Goal: Information Seeking & Learning: Learn about a topic

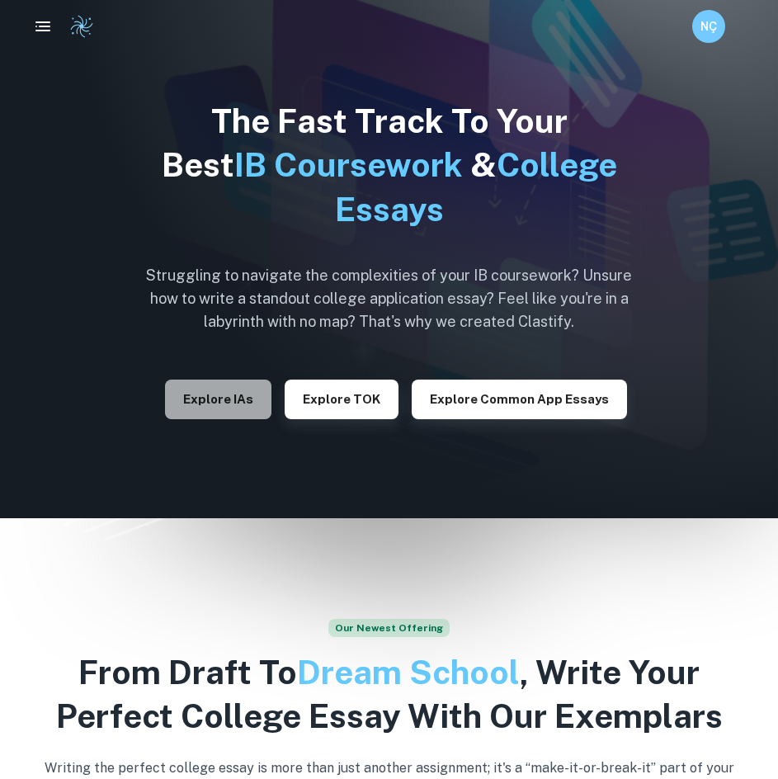
click at [233, 404] on button "Explore IAs" at bounding box center [218, 400] width 106 height 40
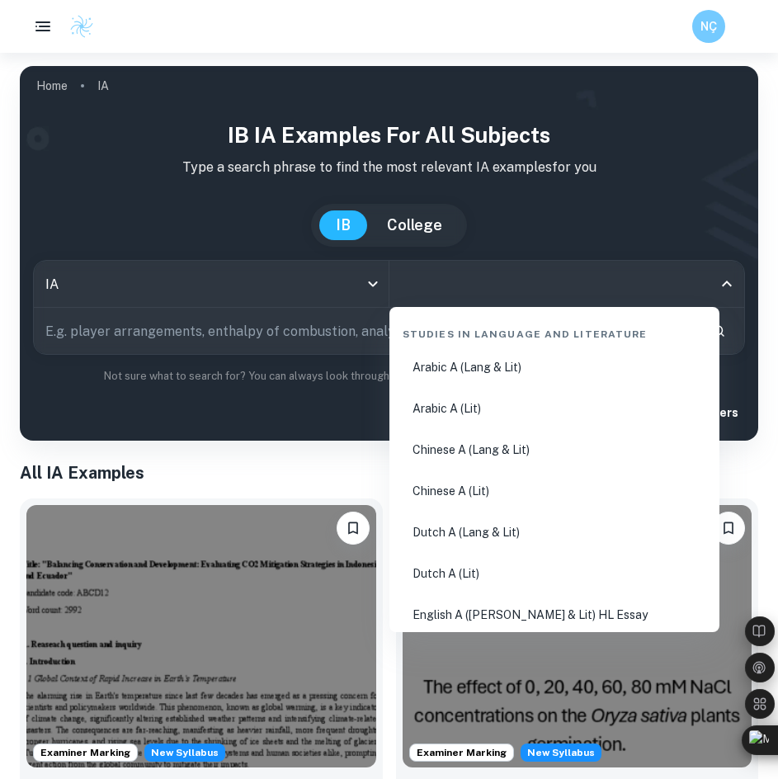
click at [441, 285] on input "All Subjects" at bounding box center [555, 283] width 316 height 31
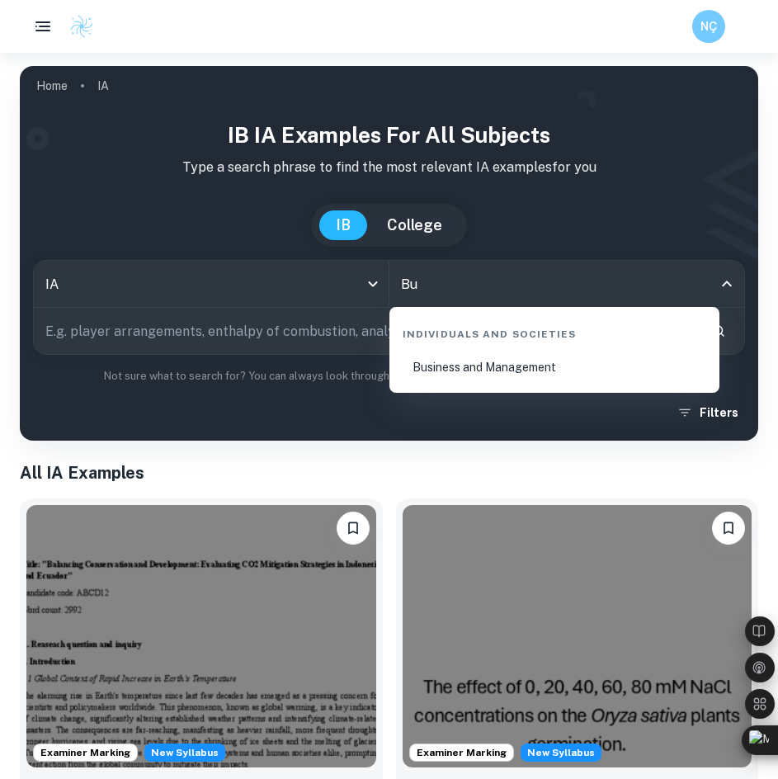
click at [465, 356] on li "Business and Management" at bounding box center [554, 367] width 317 height 38
type input "Business and Management"
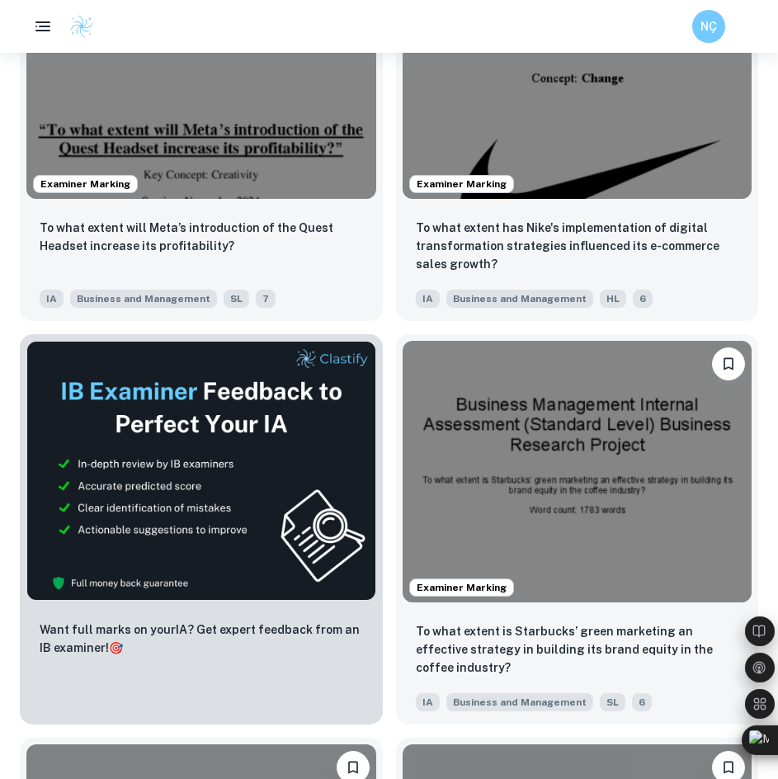
scroll to position [729, 0]
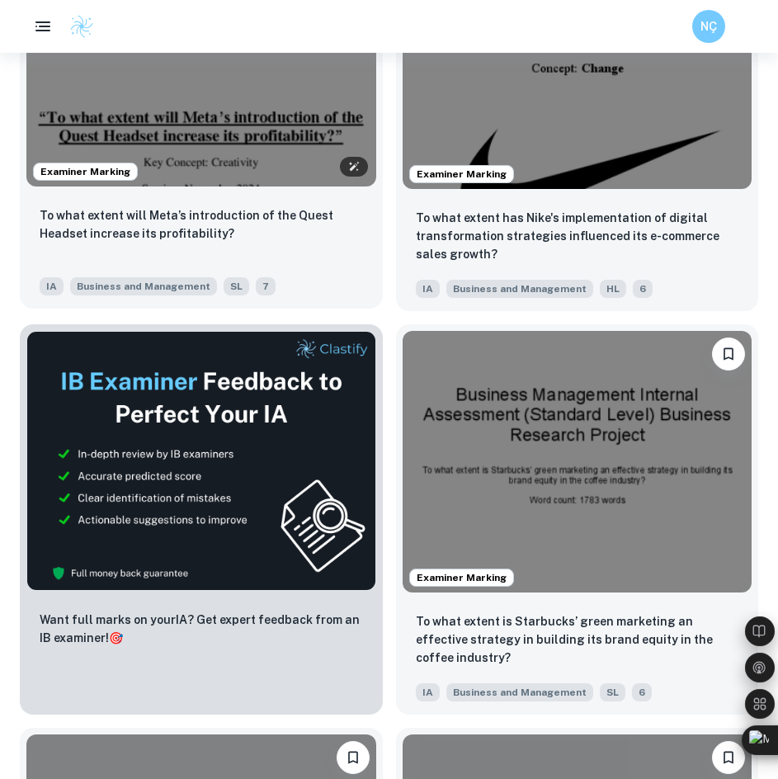
click at [271, 161] on img at bounding box center [201, 55] width 350 height 262
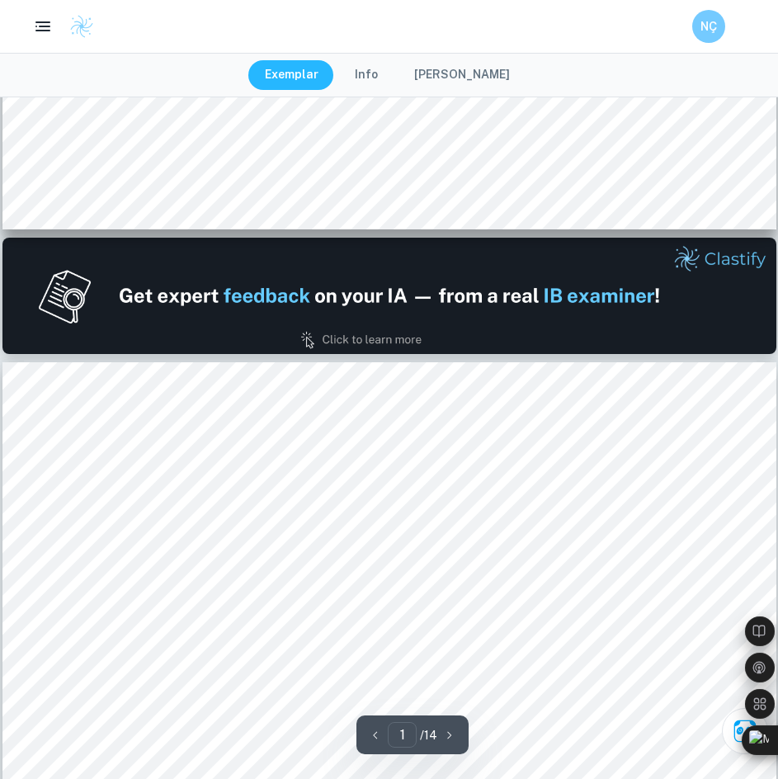
type input "2"
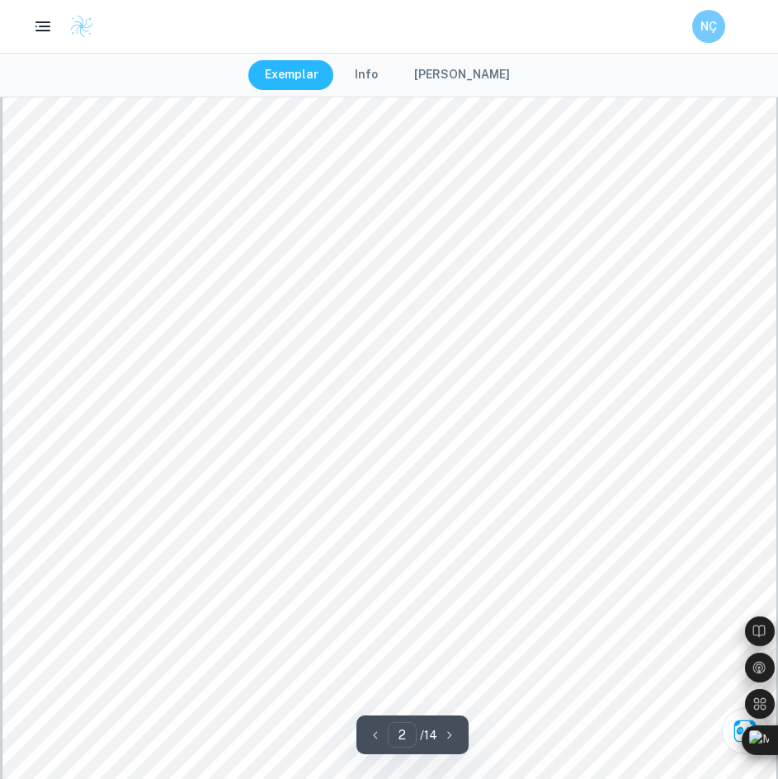
scroll to position [1328, 0]
